Goal: Find specific page/section: Find specific page/section

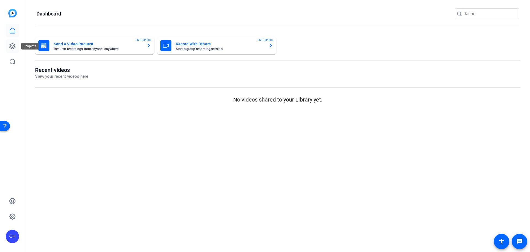
click at [8, 44] on link at bounding box center [12, 46] width 13 height 13
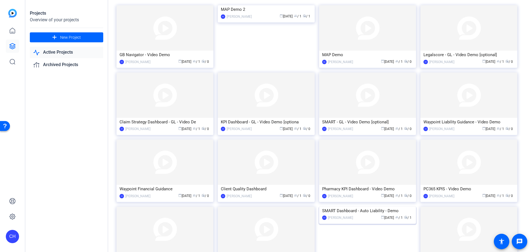
scroll to position [138, 0]
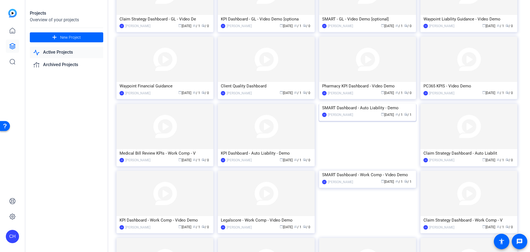
click at [364, 104] on img at bounding box center [367, 104] width 97 height 0
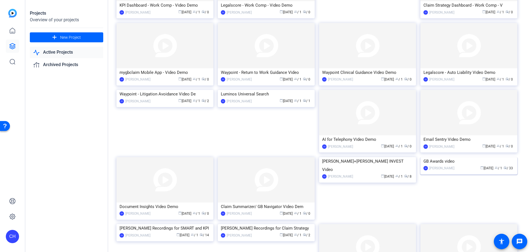
scroll to position [343, 0]
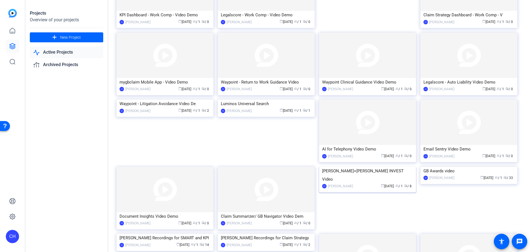
click at [357, 167] on img at bounding box center [367, 167] width 97 height 0
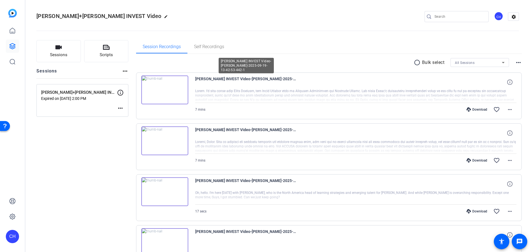
click at [287, 79] on span "[PERSON_NAME] INVEST Video-[PERSON_NAME]-2025-09-19-13-42-53-442-1" at bounding box center [246, 81] width 102 height 13
click at [504, 84] on span at bounding box center [510, 81] width 13 height 13
click at [288, 81] on span "[PERSON_NAME] INVEST Video-[PERSON_NAME]-2025-09-19-13-42-53-442-1" at bounding box center [246, 81] width 102 height 13
click at [294, 78] on span "[PERSON_NAME] INVEST Video-[PERSON_NAME]-2025-09-19-13-42-53-442-1" at bounding box center [246, 81] width 102 height 13
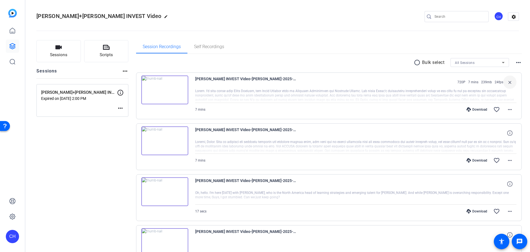
click at [511, 82] on span at bounding box center [510, 81] width 13 height 13
click at [508, 82] on icon at bounding box center [510, 81] width 5 height 5
click at [508, 82] on mat-icon "close" at bounding box center [510, 82] width 7 height 7
click at [233, 79] on span "[PERSON_NAME] INVEST Video-[PERSON_NAME]-2025-09-19-13-42-53-442-1" at bounding box center [246, 81] width 102 height 13
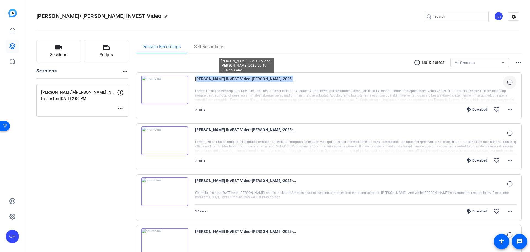
click at [233, 79] on span "[PERSON_NAME] INVEST Video-[PERSON_NAME]-2025-09-19-13-42-53-442-1" at bounding box center [246, 81] width 102 height 13
click at [234, 79] on span "[PERSON_NAME] INVEST Video-[PERSON_NAME]-2025-09-19-13-42-53-442-1" at bounding box center [246, 81] width 102 height 13
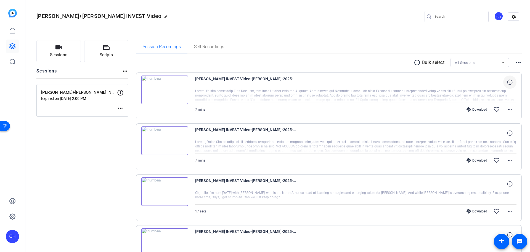
click at [235, 79] on span "[PERSON_NAME] INVEST Video-[PERSON_NAME]-2025-09-19-13-42-53-442-1" at bounding box center [246, 81] width 102 height 13
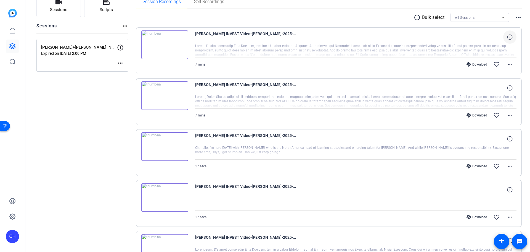
scroll to position [111, 0]
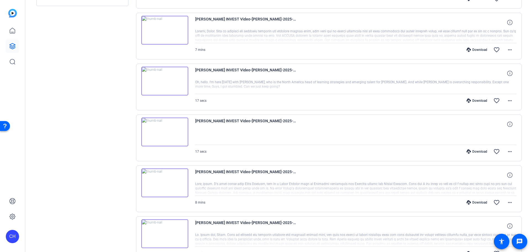
click at [91, 133] on div "Sessions Scripts Sessions more_horiz [PERSON_NAME]+[PERSON_NAME] INVEST Video E…" at bounding box center [82, 156] width 92 height 453
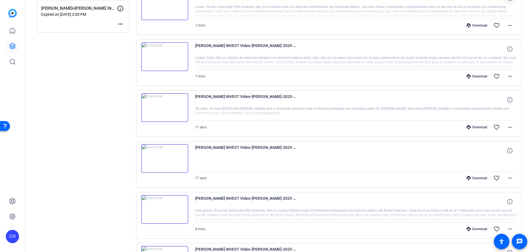
scroll to position [0, 0]
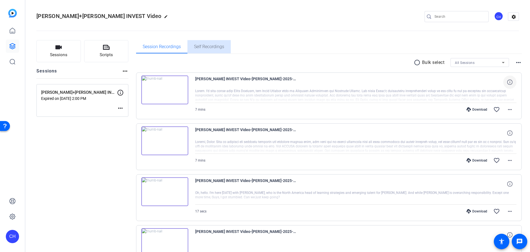
click at [222, 41] on span "Self Recordings" at bounding box center [209, 46] width 30 height 13
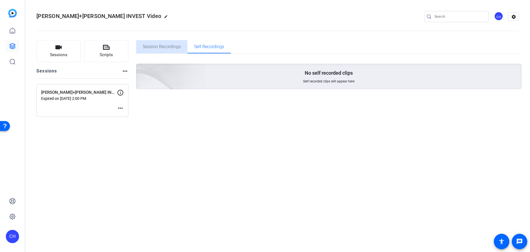
drag, startPoint x: 162, startPoint y: 47, endPoint x: 165, endPoint y: 50, distance: 4.1
click at [162, 46] on span "Session Recordings" at bounding box center [162, 46] width 38 height 4
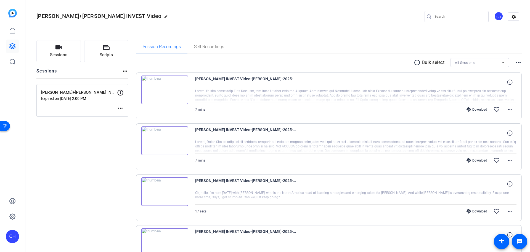
click at [119, 106] on mat-icon "more_horiz" at bounding box center [120, 108] width 7 height 7
click at [112, 145] on div at bounding box center [265, 126] width 530 height 252
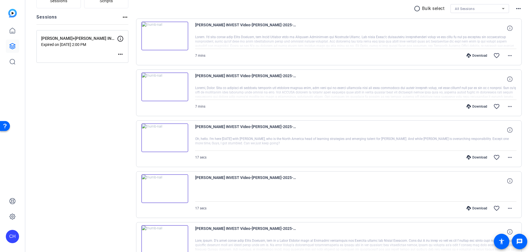
scroll to position [55, 0]
